Goal: Information Seeking & Learning: Learn about a topic

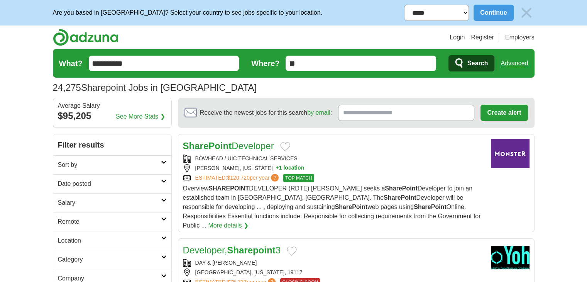
click at [83, 181] on h2 "Date posted" at bounding box center [109, 183] width 103 height 9
click at [83, 202] on link "Last 24 hours" at bounding box center [112, 202] width 109 height 9
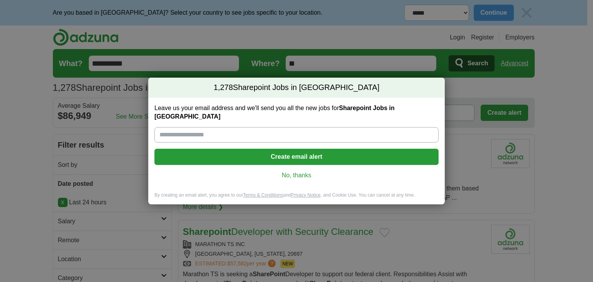
click at [292, 171] on link "No, thanks" at bounding box center [297, 175] width 272 height 8
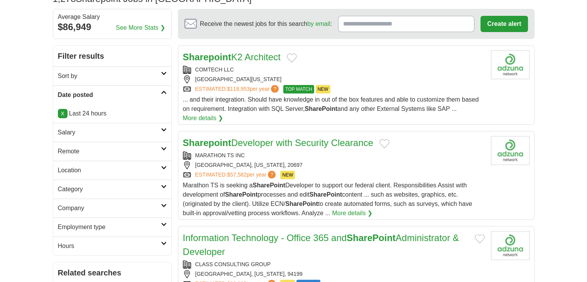
scroll to position [116, 0]
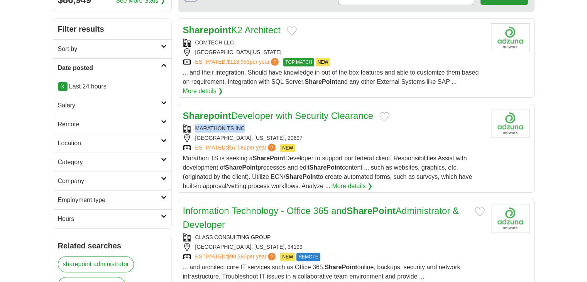
copy div "MARATHON TS INC"
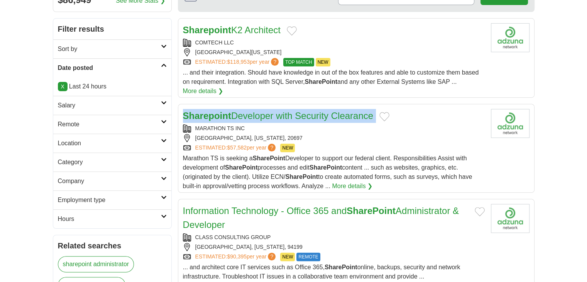
drag, startPoint x: 192, startPoint y: 128, endPoint x: 176, endPoint y: 120, distance: 18.3
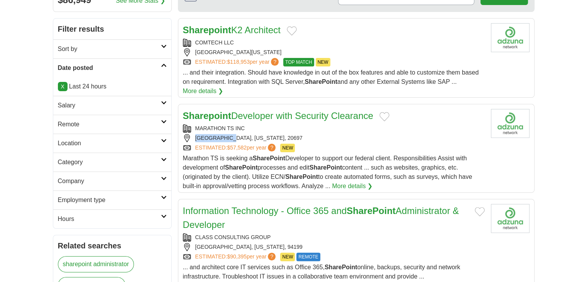
copy div "[GEOGRAPHIC_DATA], [US_STATE]"
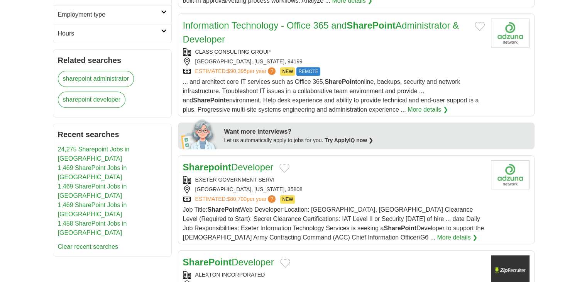
scroll to position [348, 0]
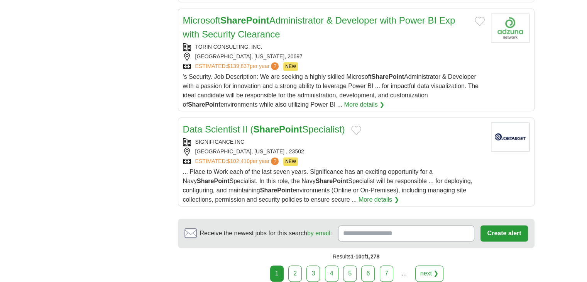
scroll to position [965, 0]
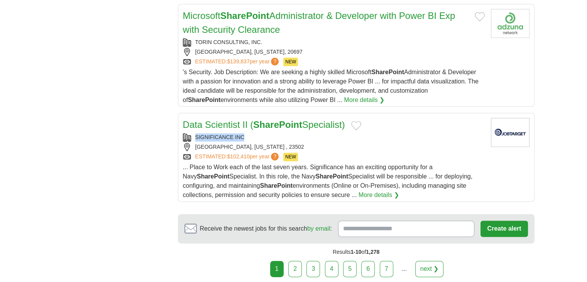
copy div "SIGNIFICANCE INC"
drag, startPoint x: 197, startPoint y: 134, endPoint x: 139, endPoint y: 59, distance: 94.6
click at [299, 264] on link "2" at bounding box center [295, 269] width 14 height 16
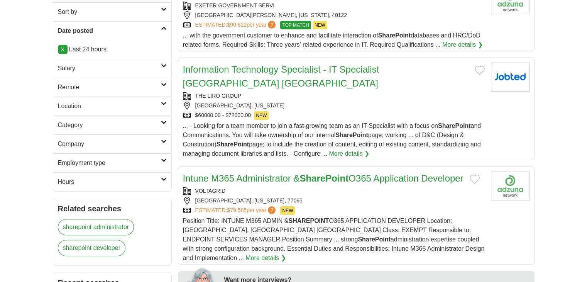
scroll to position [154, 0]
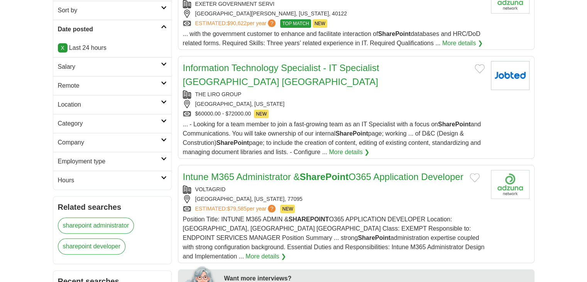
drag, startPoint x: 195, startPoint y: 81, endPoint x: 175, endPoint y: 87, distance: 21.1
copy div "THE LIRO GROUP"
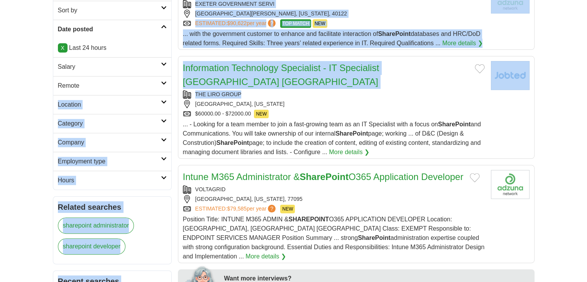
drag, startPoint x: 249, startPoint y: 78, endPoint x: 174, endPoint y: 81, distance: 74.6
